Goal: Information Seeking & Learning: Understand process/instructions

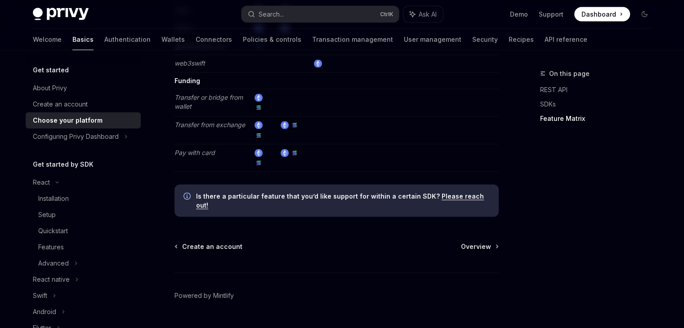
scroll to position [1737, 0]
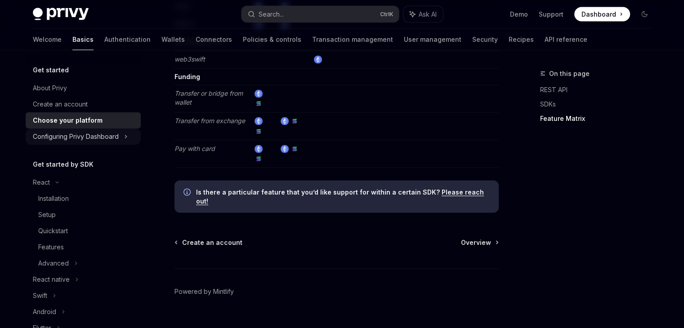
click at [81, 139] on div "Configuring Privy Dashboard" at bounding box center [76, 136] width 86 height 11
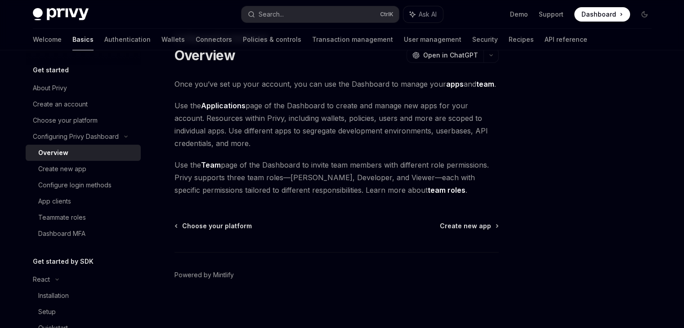
scroll to position [37, 0]
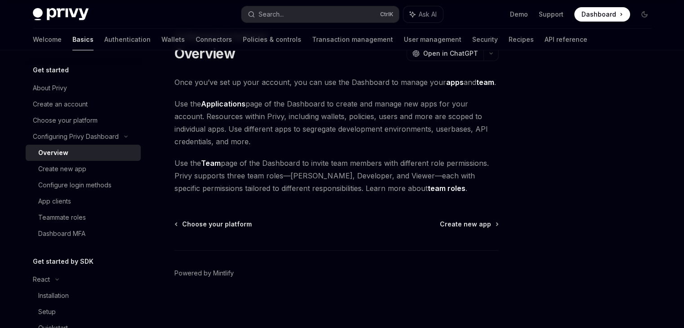
click at [473, 217] on div "Configuring Privy Dashboard Overview OpenAI Open in ChatGPT OpenAI Open in Chat…" at bounding box center [252, 179] width 496 height 297
click at [466, 223] on span "Create new app" at bounding box center [465, 224] width 51 height 9
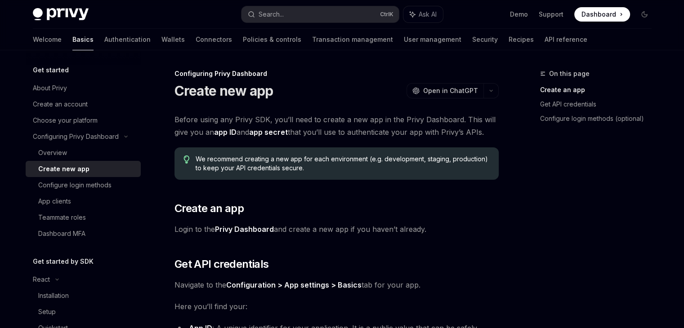
click at [366, 113] on span "Before using any Privy SDK, you’ll need to create a new app in the Privy Dashbo…" at bounding box center [336, 125] width 324 height 25
click at [421, 125] on span "Before using any Privy SDK, you’ll need to create a new app in the Privy Dashbo…" at bounding box center [336, 125] width 324 height 25
click at [432, 217] on div "Before using any Privy SDK, you’ll need to create a new app in the Privy Dashbo…" at bounding box center [336, 305] width 324 height 385
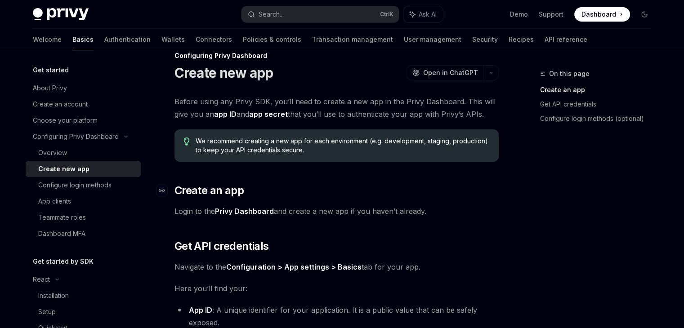
scroll to position [19, 0]
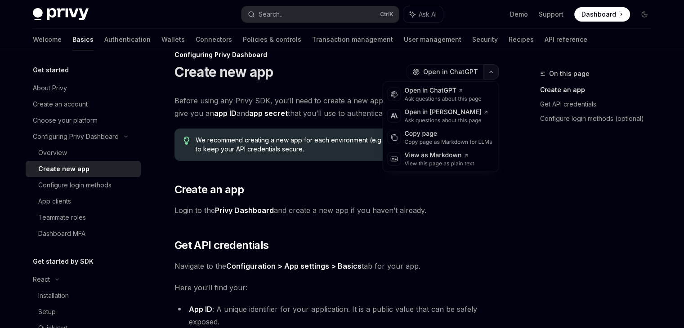
click at [494, 71] on icon "button" at bounding box center [490, 72] width 11 height 4
click at [502, 196] on div "On this page Create an app Get API credentials Configure login methods (optiona…" at bounding box center [342, 321] width 633 height 581
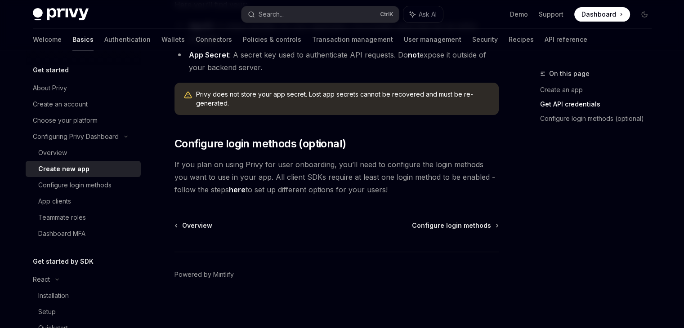
scroll to position [303, 0]
click at [455, 222] on span "Configure login methods" at bounding box center [451, 224] width 79 height 9
type textarea "*"
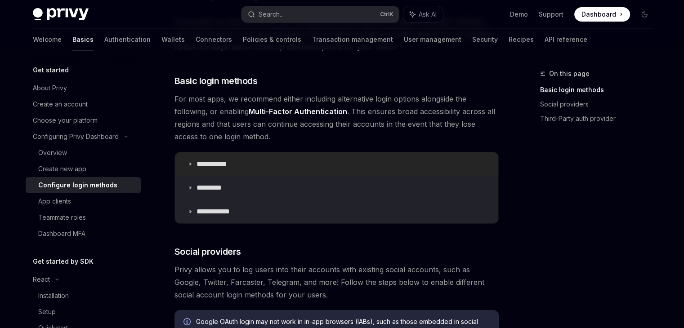
scroll to position [98, 0]
click at [210, 162] on p "**********" at bounding box center [214, 163] width 37 height 9
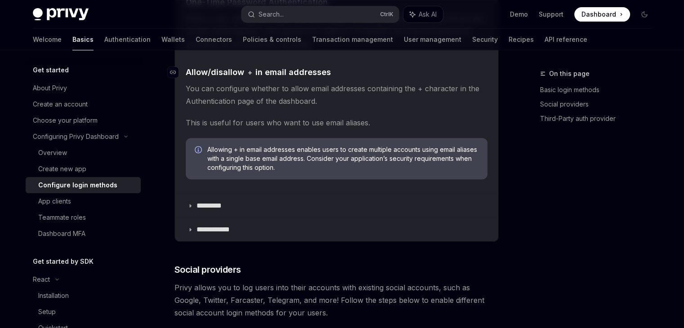
scroll to position [336, 0]
click at [241, 203] on summary "*********" at bounding box center [336, 205] width 323 height 23
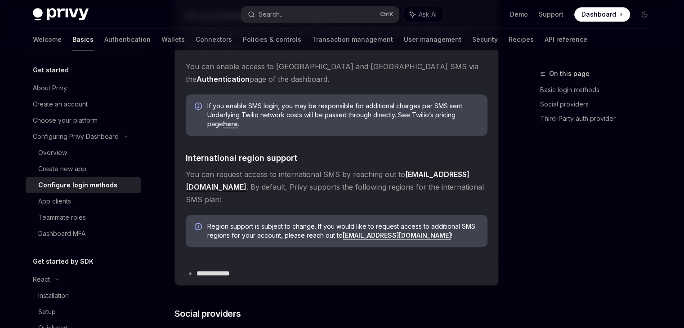
scroll to position [672, 0]
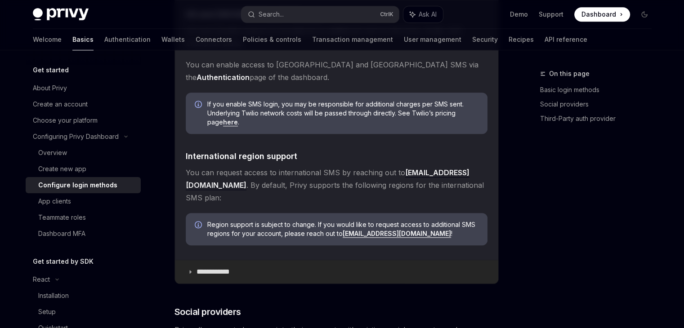
click at [209, 267] on p "**********" at bounding box center [216, 271] width 40 height 9
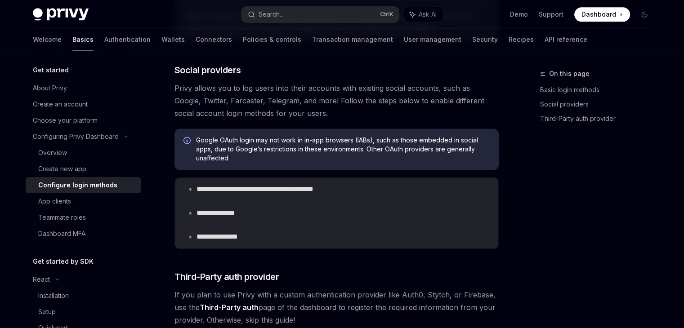
scroll to position [1174, 0]
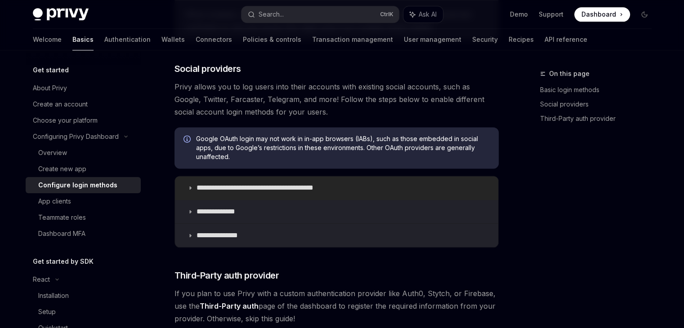
click at [266, 183] on p "**********" at bounding box center [270, 187] width 148 height 9
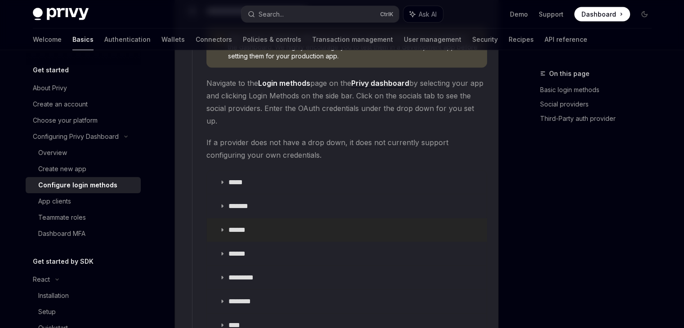
scroll to position [1895, 0]
